Goal: Find specific page/section: Find specific page/section

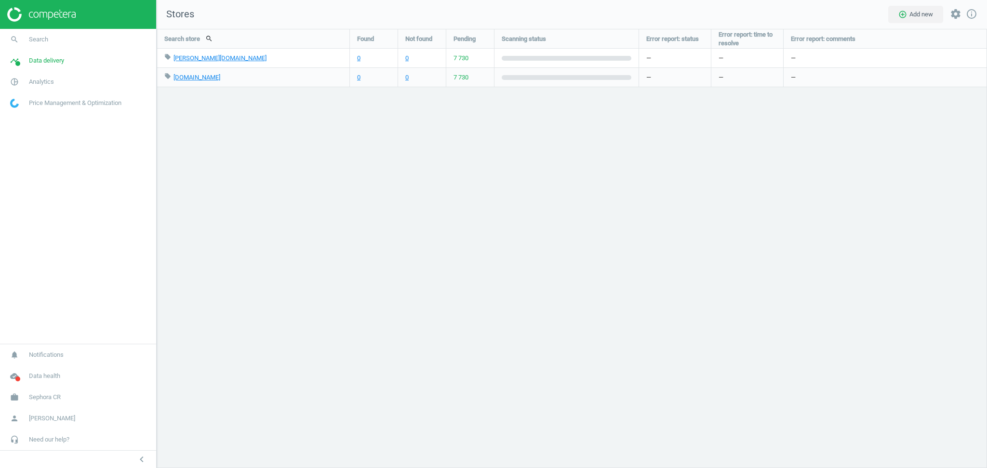
scroll to position [459, 850]
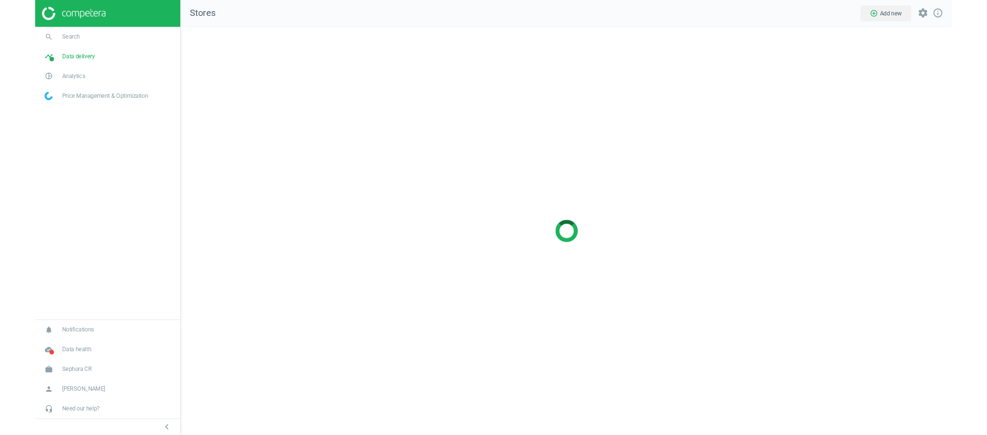
scroll to position [459, 850]
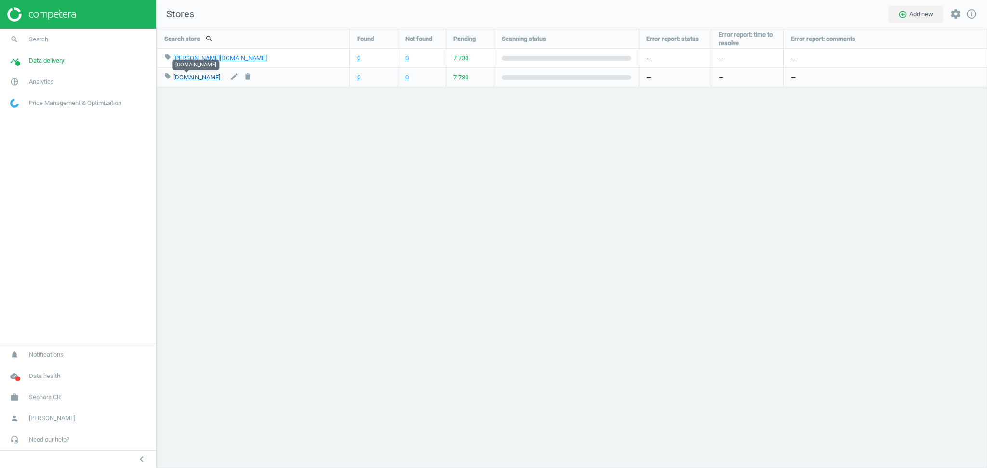
click at [186, 76] on link "[DOMAIN_NAME]" at bounding box center [196, 77] width 47 height 7
click at [270, 279] on div "Search store search Found Not found Pending Scanning status Error report: statu…" at bounding box center [572, 248] width 830 height 439
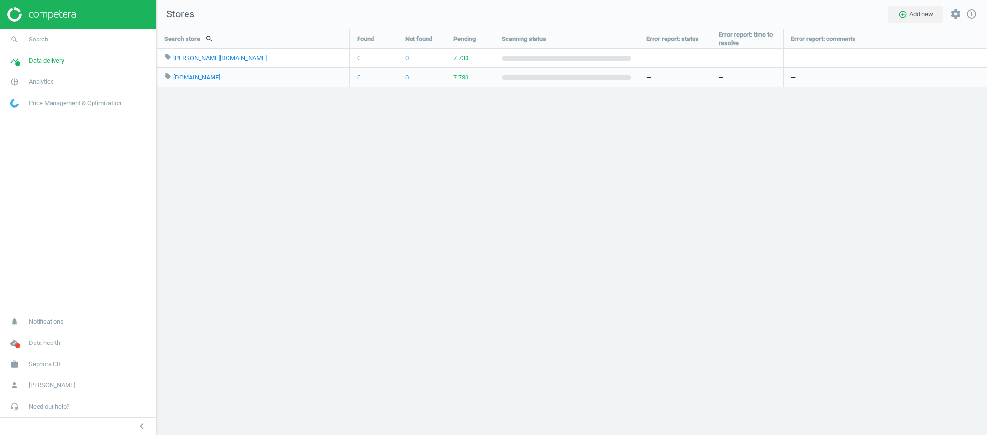
scroll to position [4, 4]
click at [47, 365] on span "Sephora CR" at bounding box center [45, 364] width 32 height 9
click at [34, 335] on span "Switch campaign" at bounding box center [32, 336] width 43 height 8
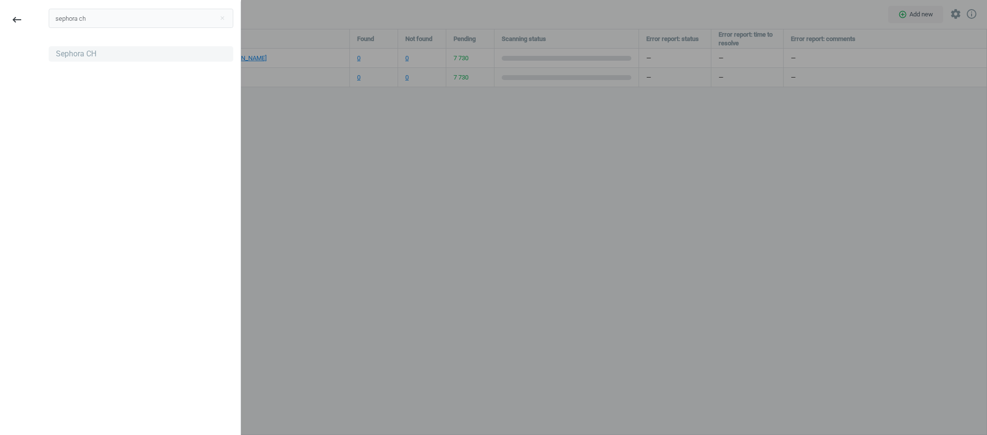
type input "sephora ch"
click at [81, 54] on div "Sephora CH" at bounding box center [76, 54] width 40 height 11
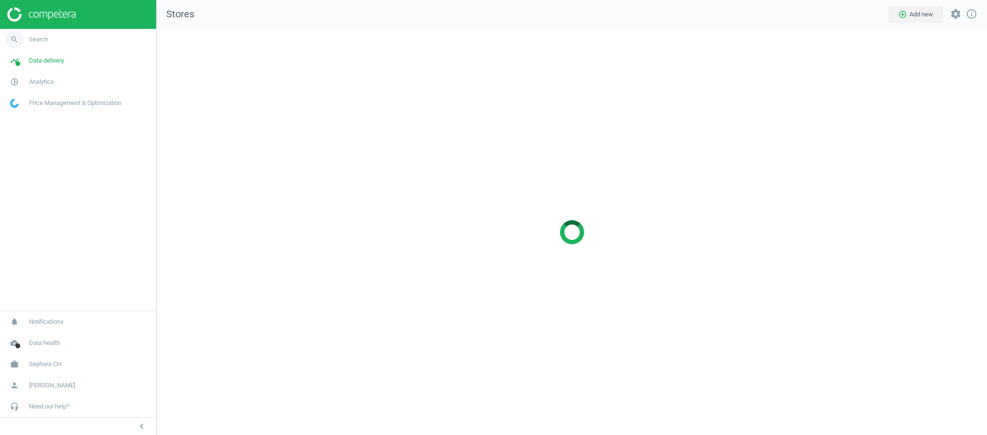
scroll to position [426, 850]
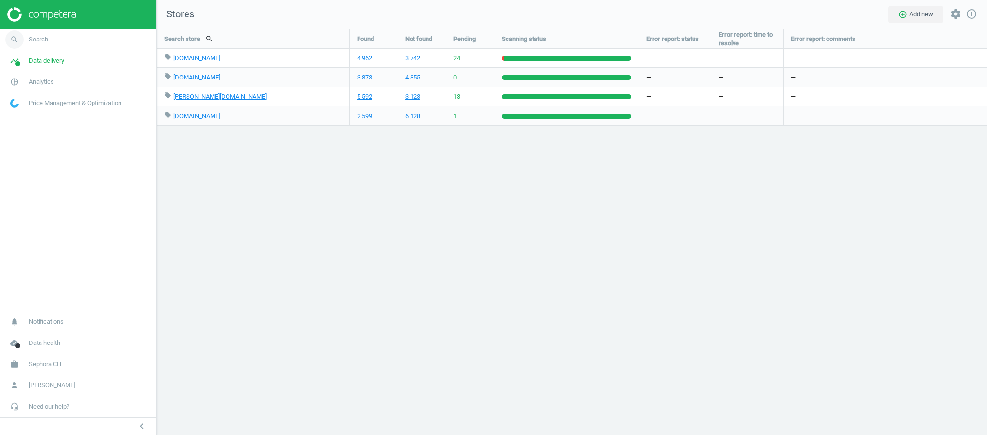
click at [52, 40] on link "search Search" at bounding box center [78, 39] width 156 height 21
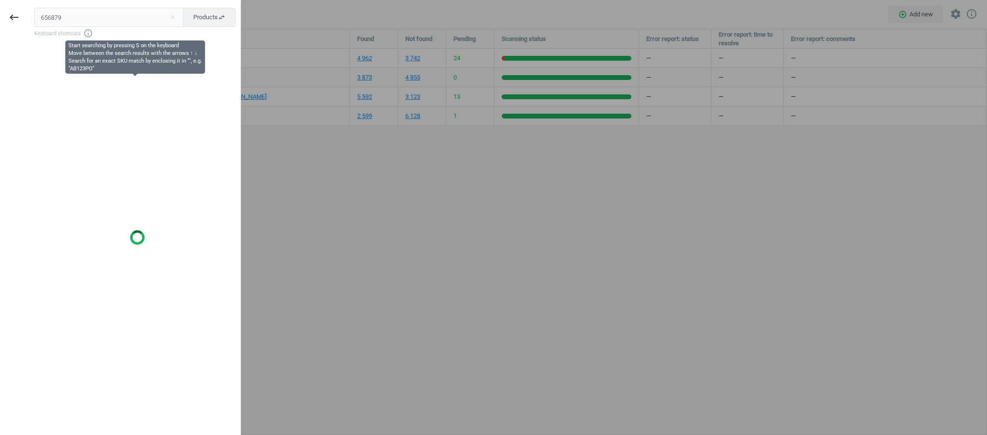
type input "656879"
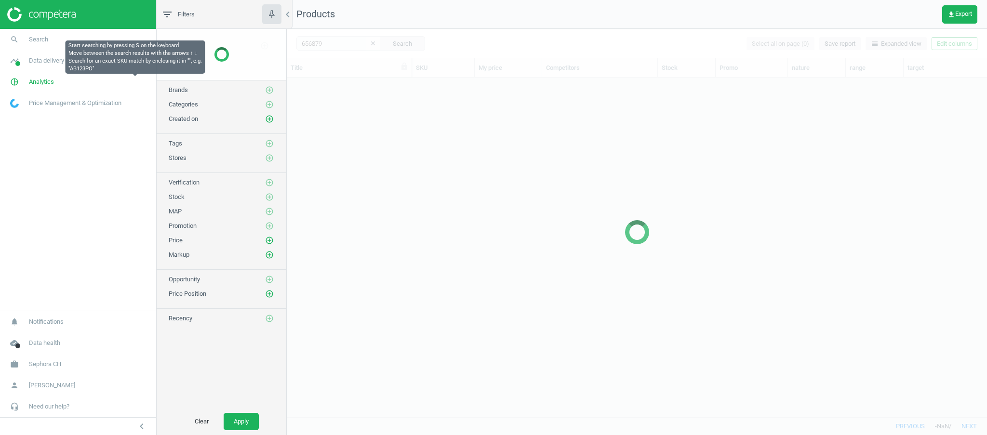
scroll to position [330, 690]
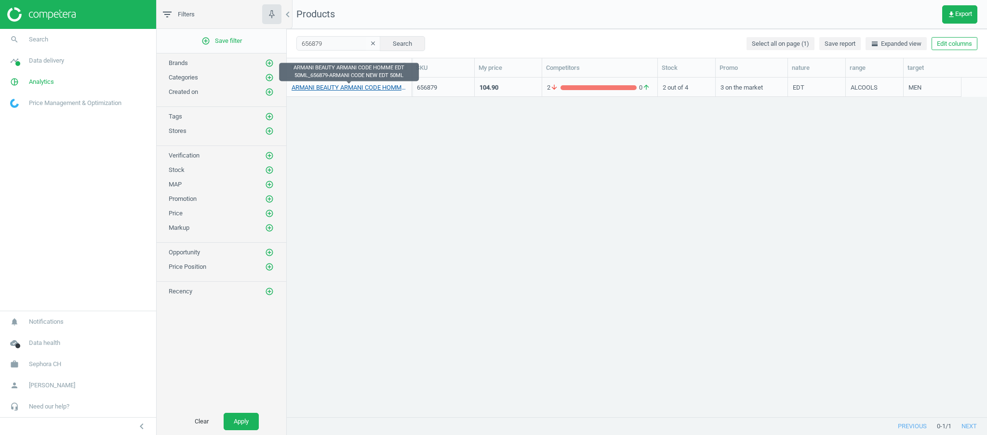
click at [356, 88] on link "ARMANI BEAUTY ARMANI CODE HOMME EDT 50ML_656879-ARMANI CODE NEW EDT 50ML" at bounding box center [349, 87] width 115 height 9
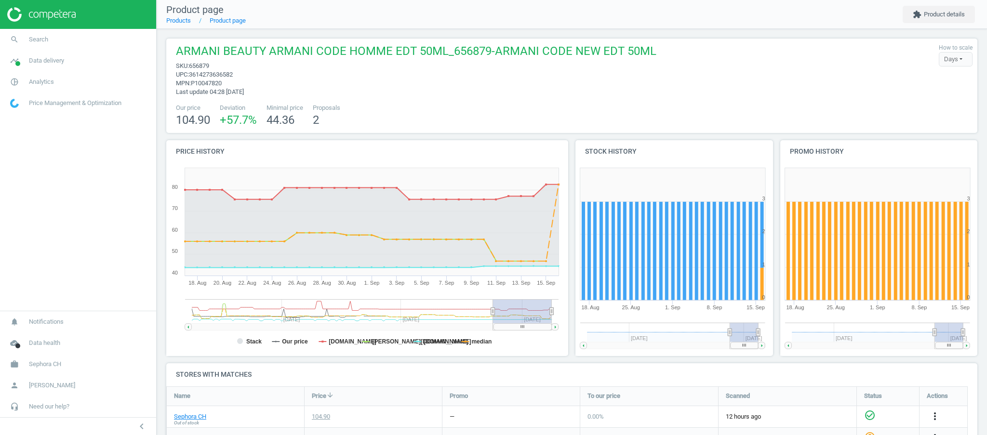
click at [198, 66] on span "656879" at bounding box center [199, 65] width 20 height 7
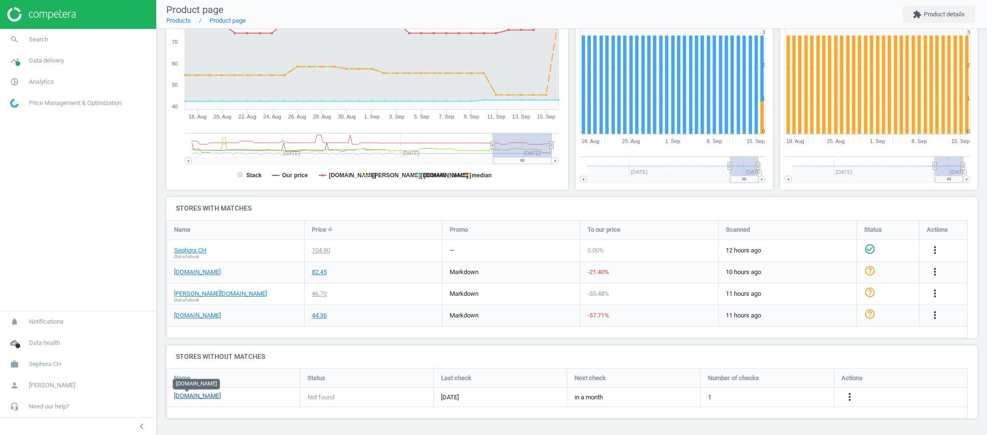
click at [182, 399] on link "[DOMAIN_NAME]" at bounding box center [197, 396] width 47 height 9
click at [45, 39] on span "Search" at bounding box center [38, 39] width 19 height 9
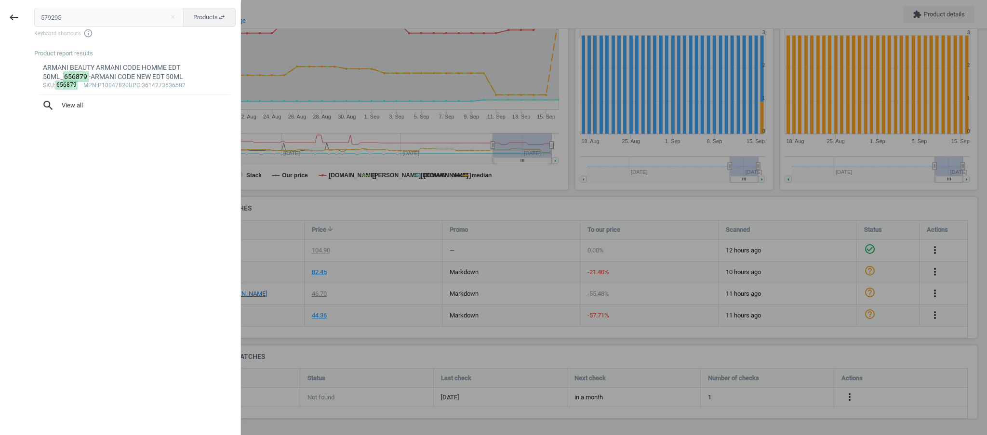
type input "579295"
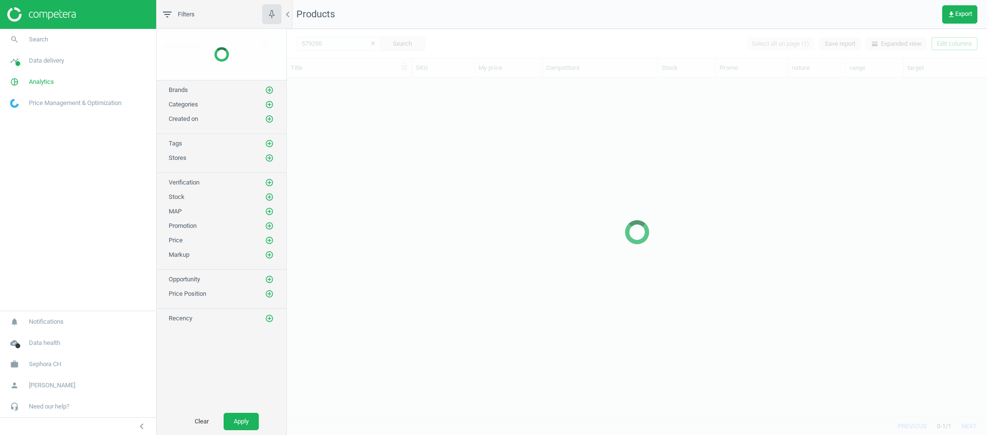
scroll to position [330, 690]
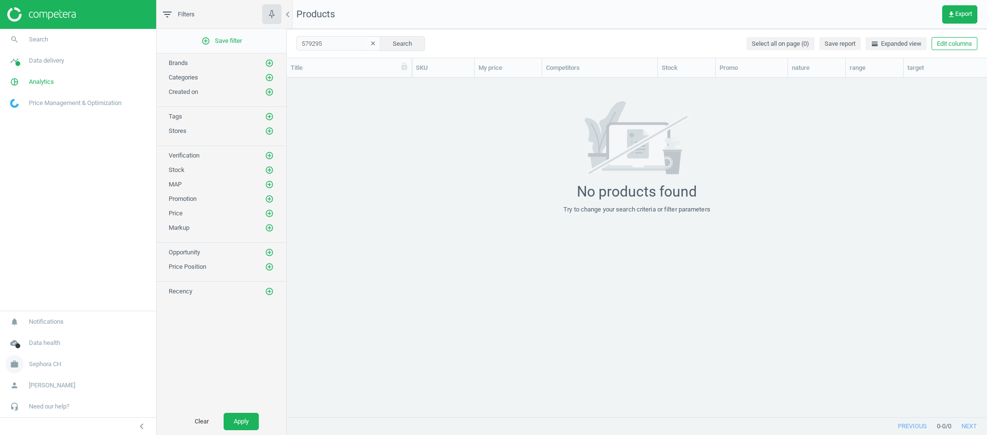
click at [41, 363] on span "Sephora CH" at bounding box center [45, 364] width 32 height 9
click at [39, 339] on span "Switch campaign" at bounding box center [32, 336] width 43 height 8
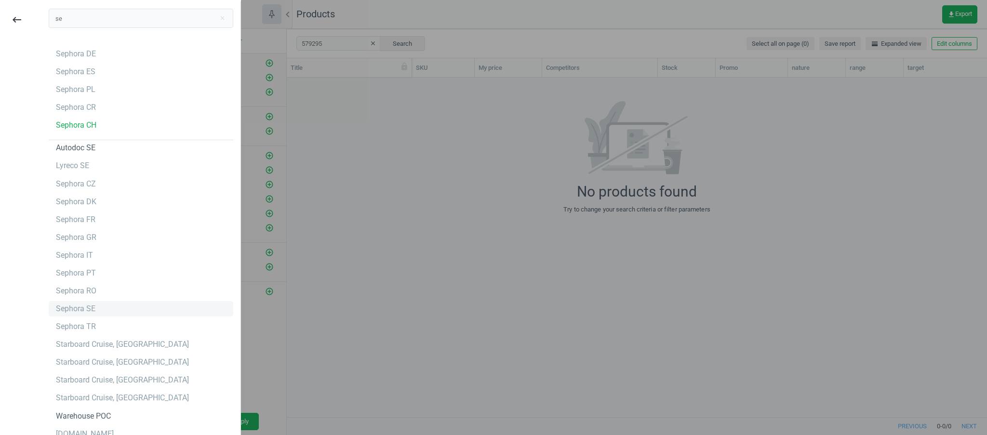
type input "se"
click at [81, 312] on div "Sephora SE" at bounding box center [76, 309] width 40 height 11
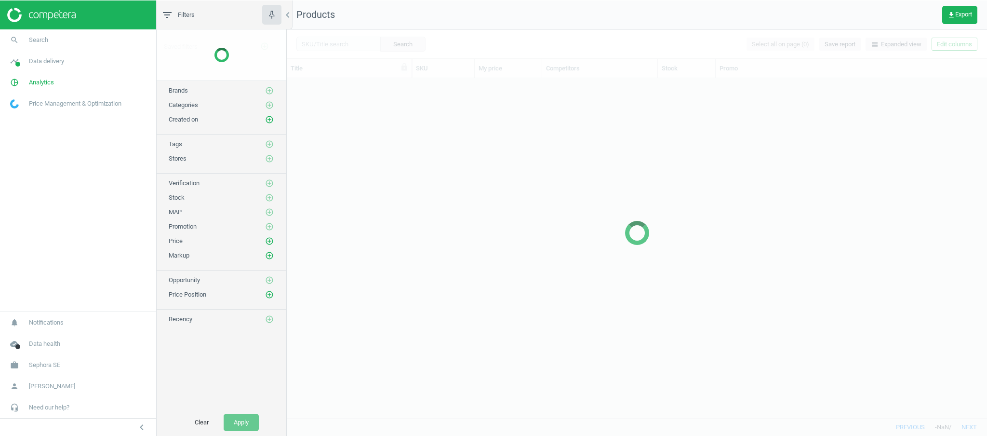
scroll to position [330, 690]
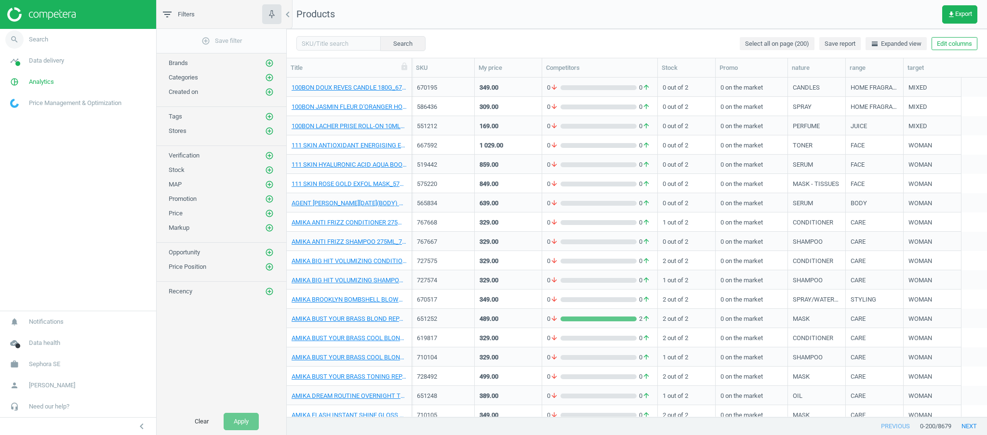
click at [41, 41] on span "Search" at bounding box center [38, 39] width 19 height 9
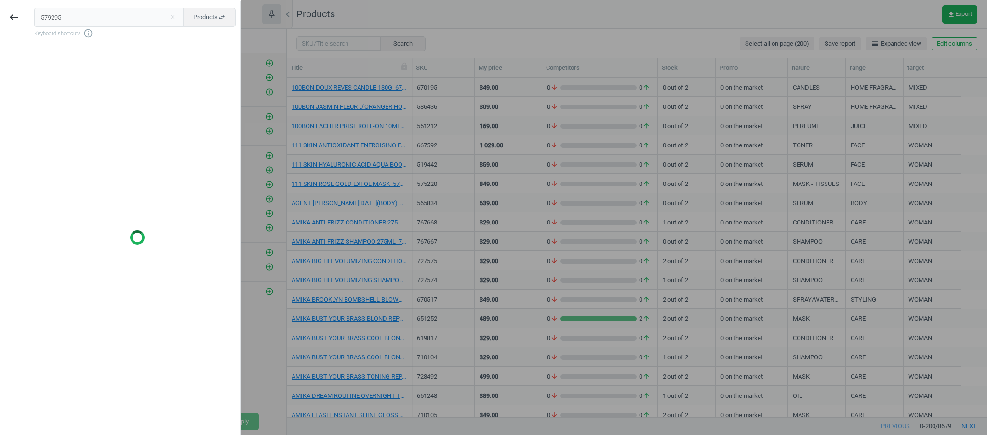
type input "579295"
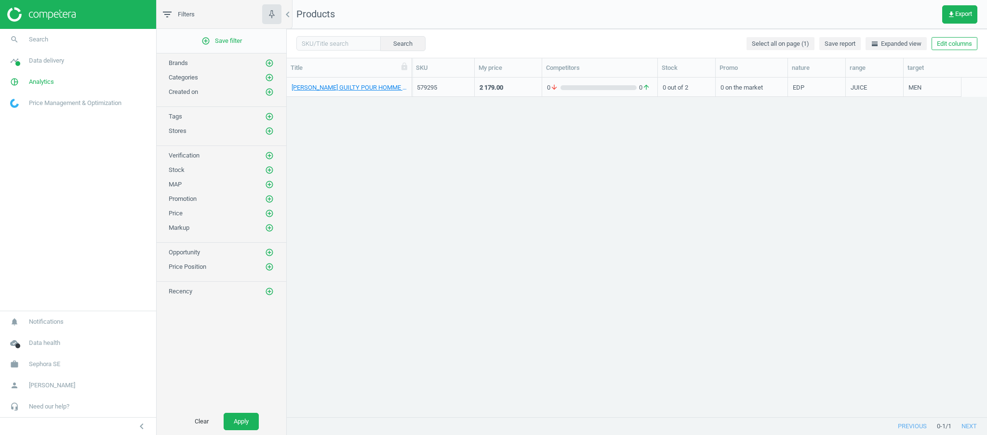
scroll to position [330, 690]
click at [363, 89] on link "GUCCI GUCCI GUILTY POUR HOMME PARFUM 150ML_579295-GUILTY FOR MAN GUCCI PARFUM 1…" at bounding box center [349, 87] width 115 height 9
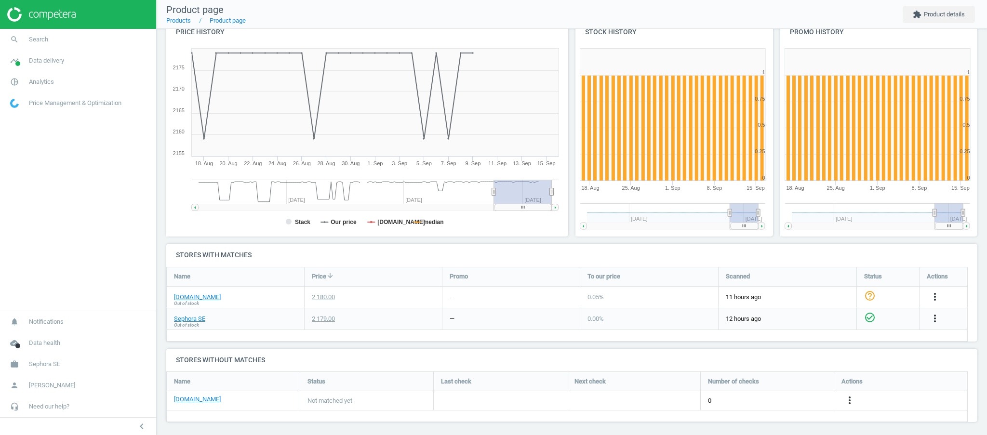
scroll to position [123, 0]
